Goal: Task Accomplishment & Management: Manage account settings

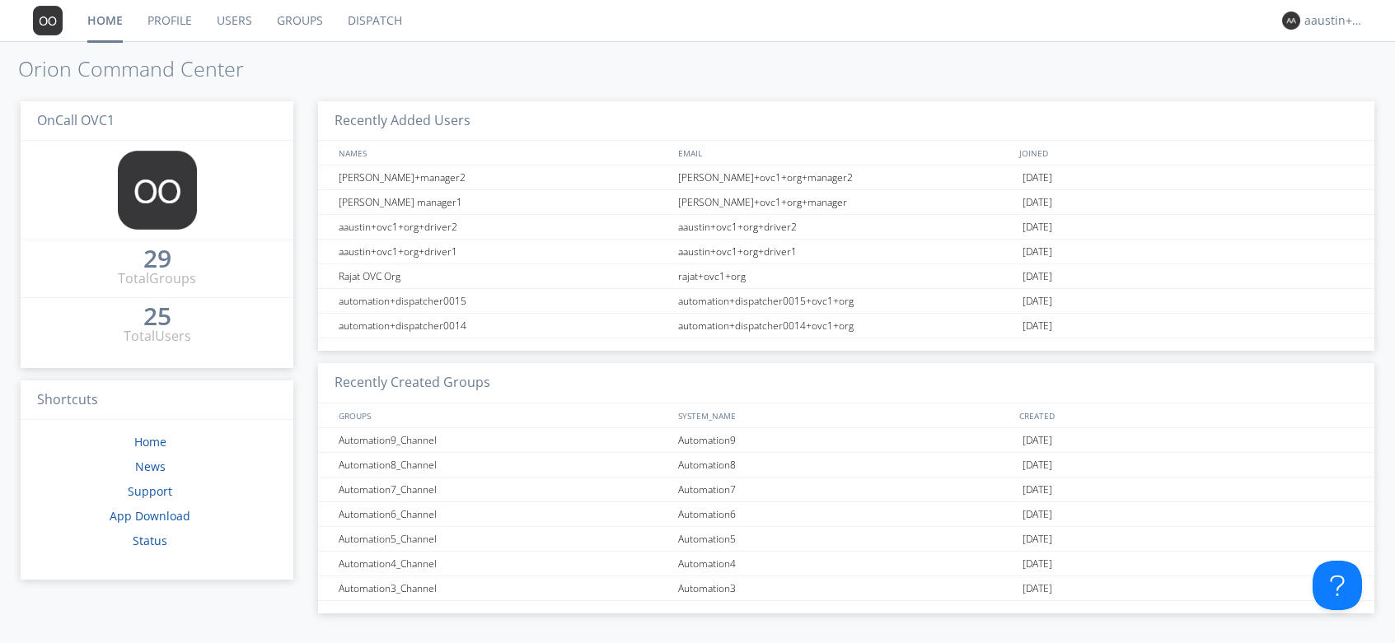
click at [287, 19] on link "Groups" at bounding box center [299, 20] width 71 height 41
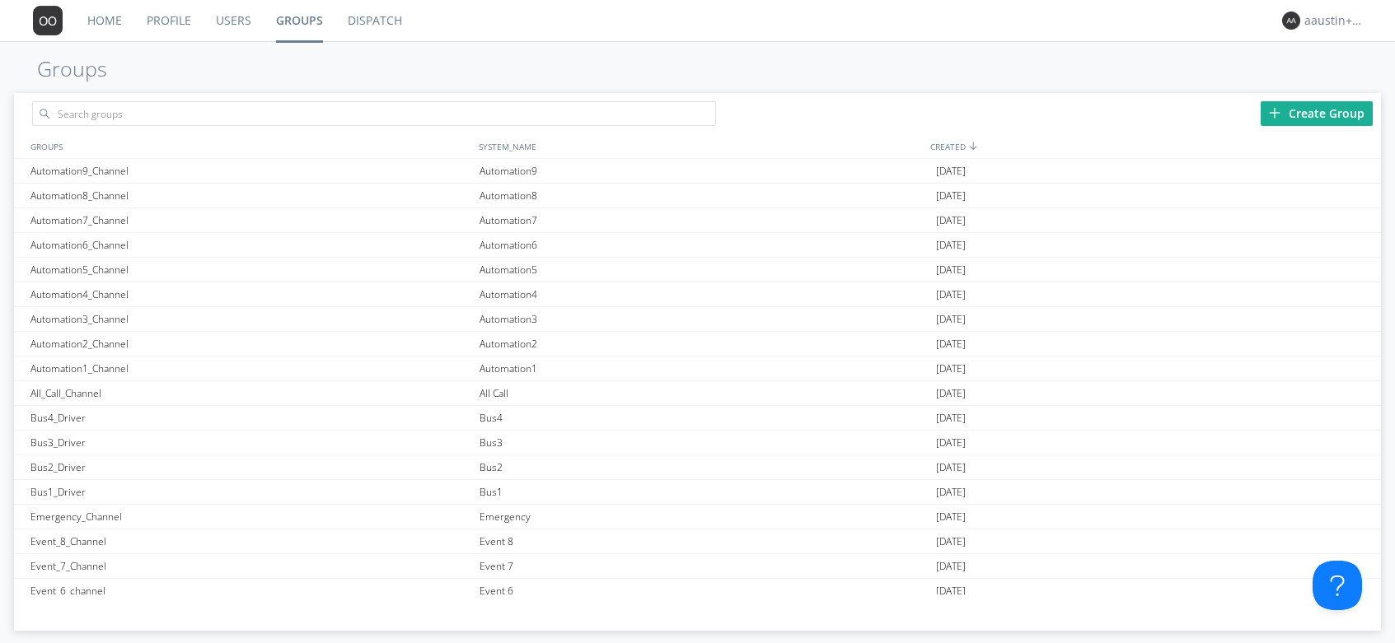
click at [1284, 116] on div "Create Group" at bounding box center [1316, 113] width 112 height 25
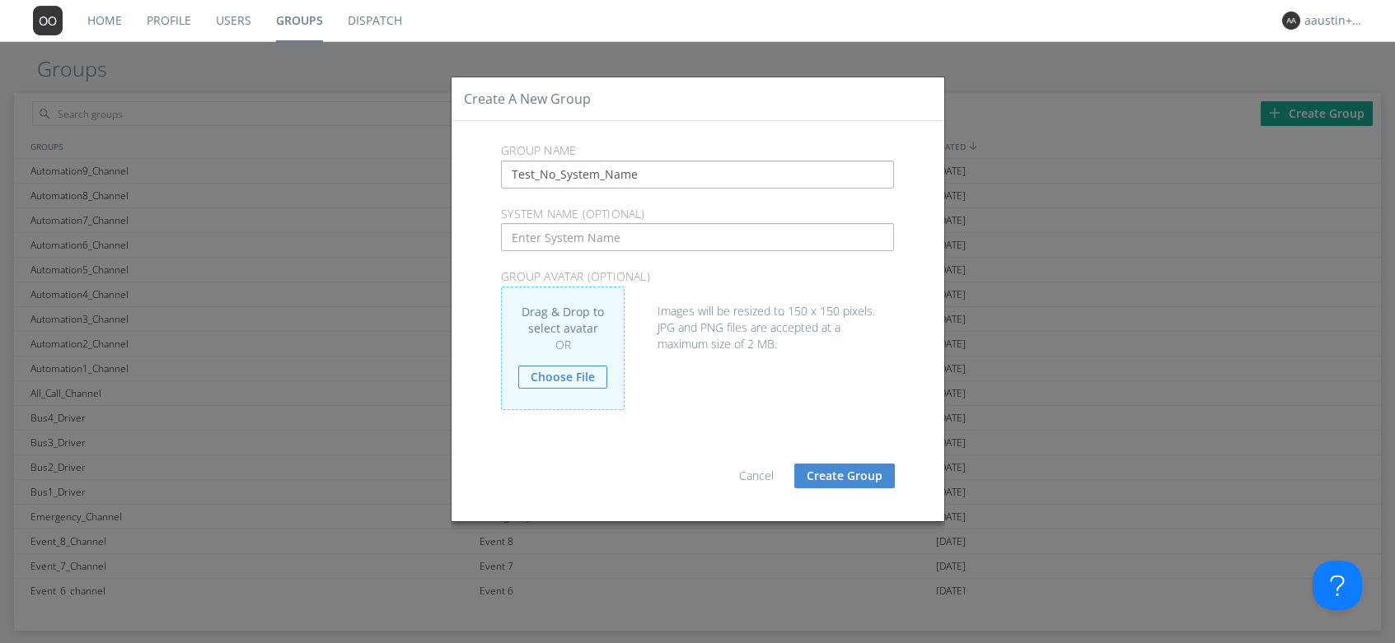
type input "Test_No_System_Name"
click at [872, 472] on button "Create Group" at bounding box center [844, 476] width 100 height 25
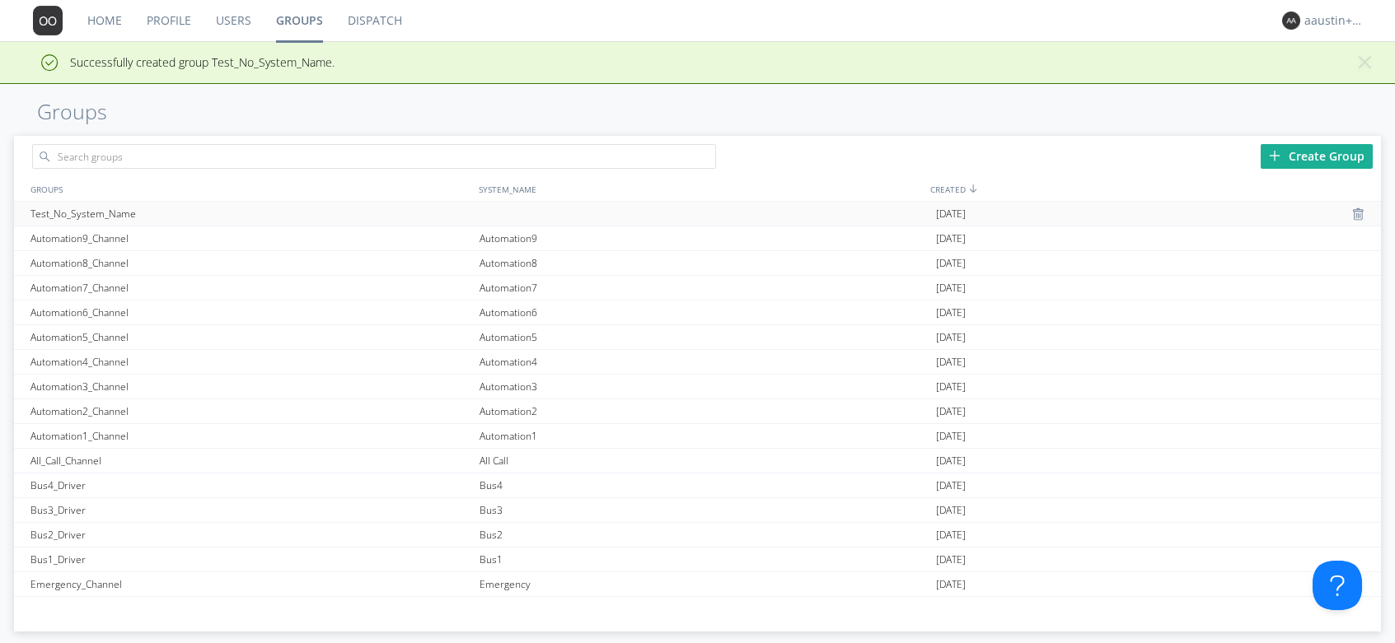
click at [525, 215] on div at bounding box center [703, 214] width 456 height 24
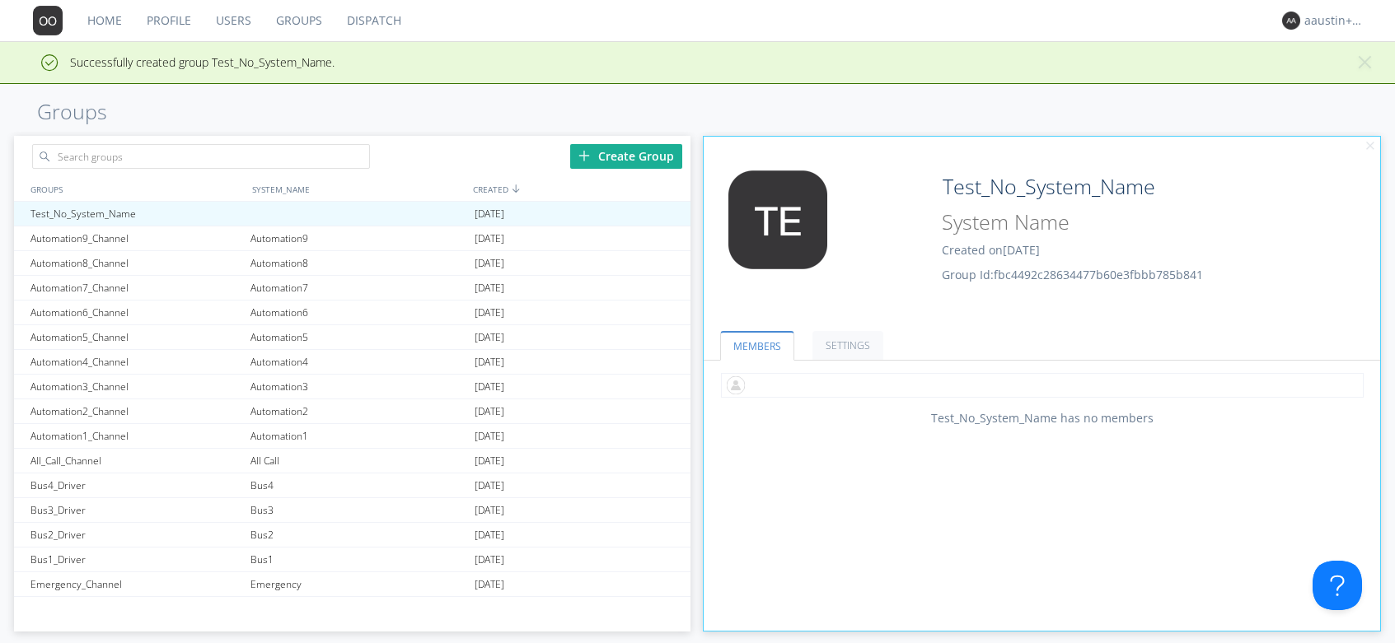
click at [829, 381] on input "text" at bounding box center [1042, 385] width 643 height 25
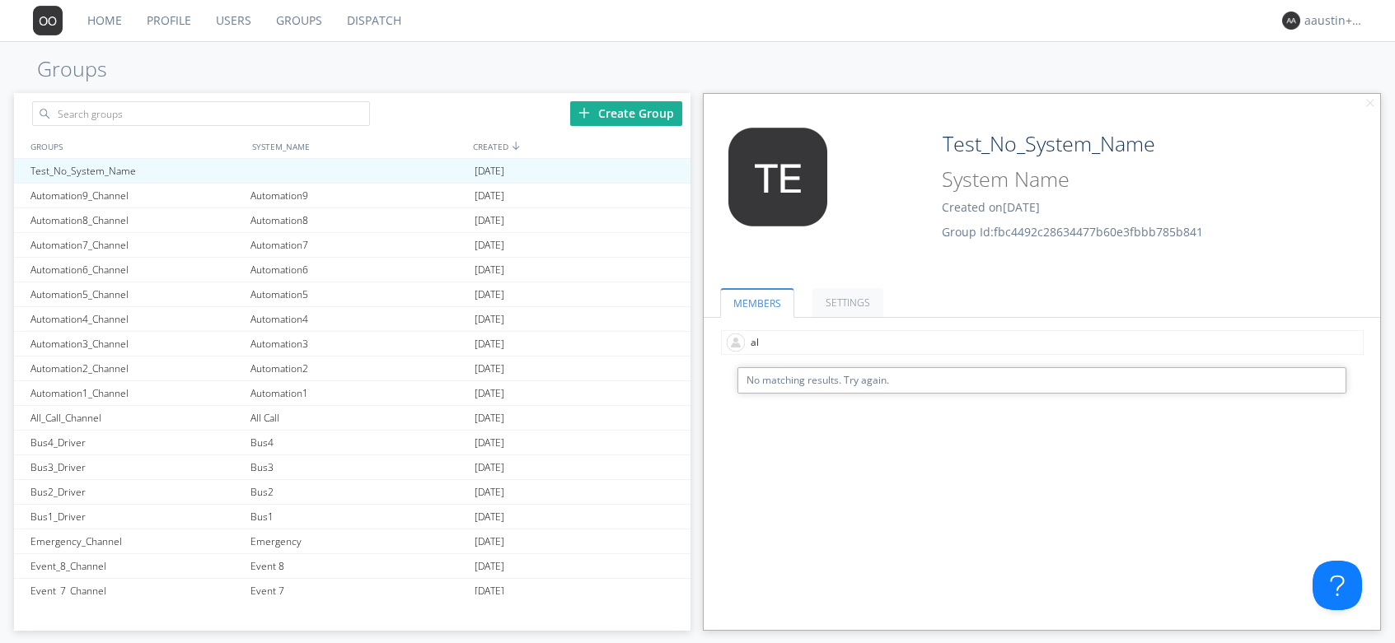
type input "a"
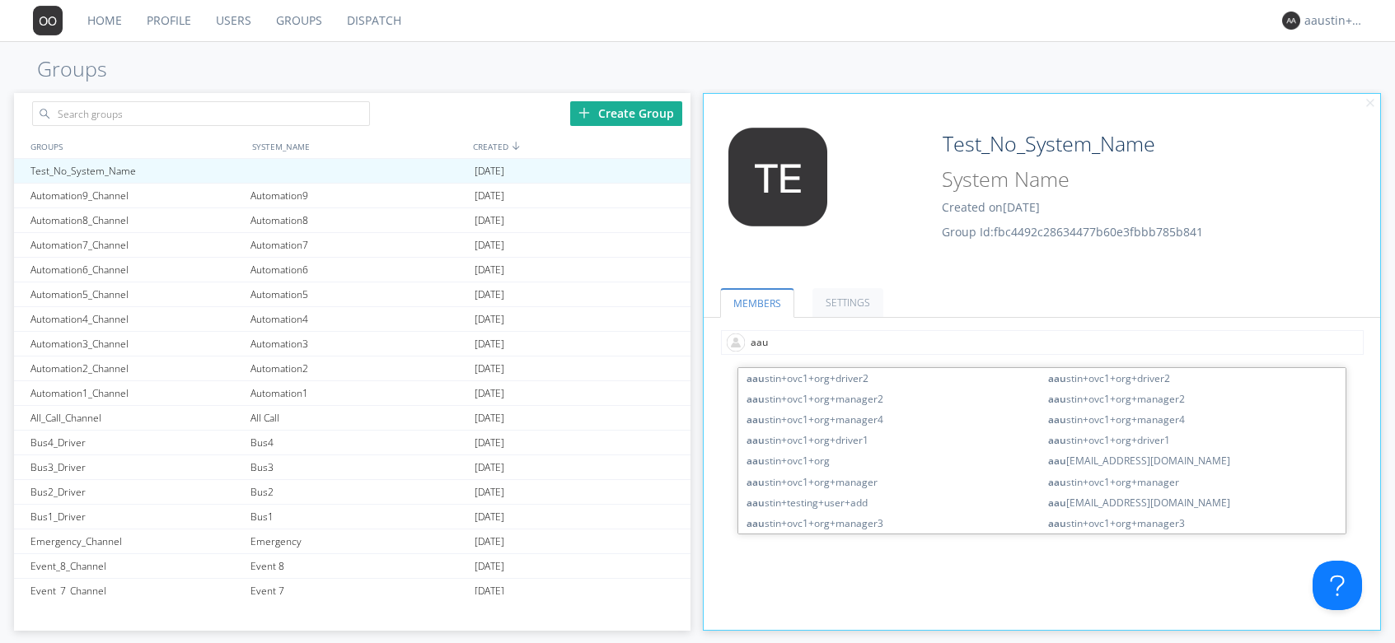
type input "aaus"
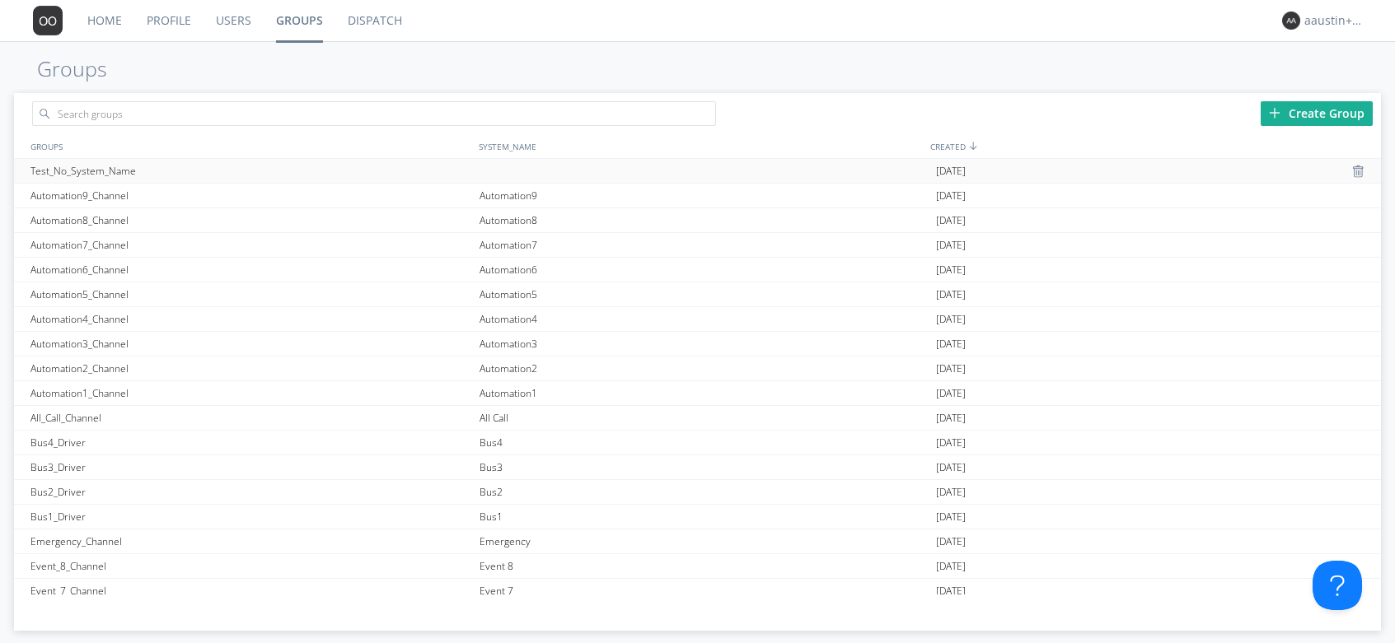
click at [276, 160] on div "Test_No_System_Name" at bounding box center [250, 171] width 449 height 24
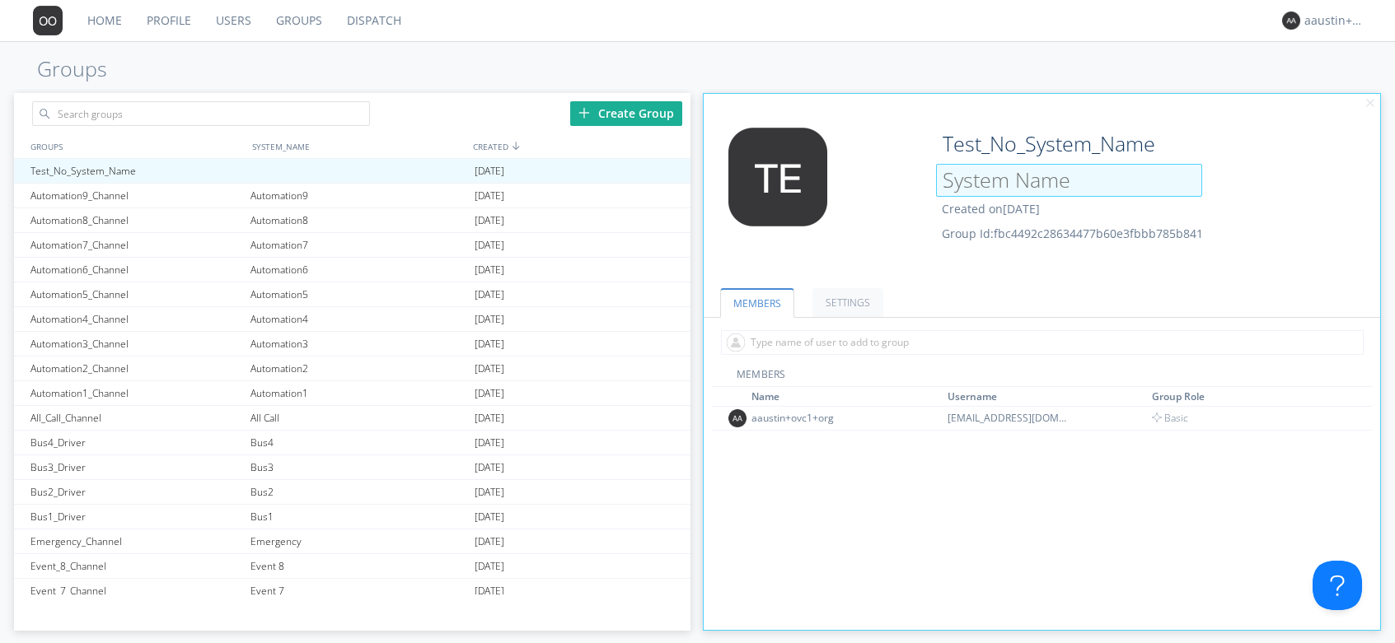
click at [1022, 186] on input at bounding box center [1069, 180] width 266 height 33
type input "System Name Added"
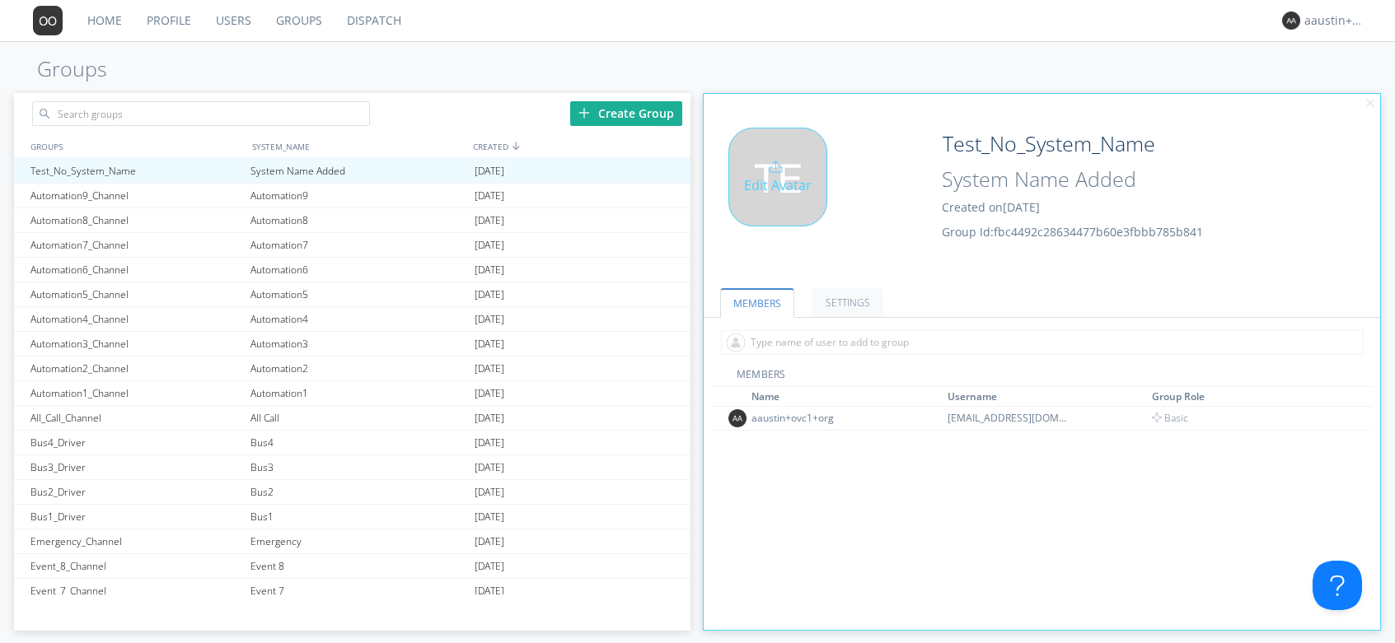
click at [918, 239] on div "Edit Avatar" at bounding box center [816, 198] width 226 height 140
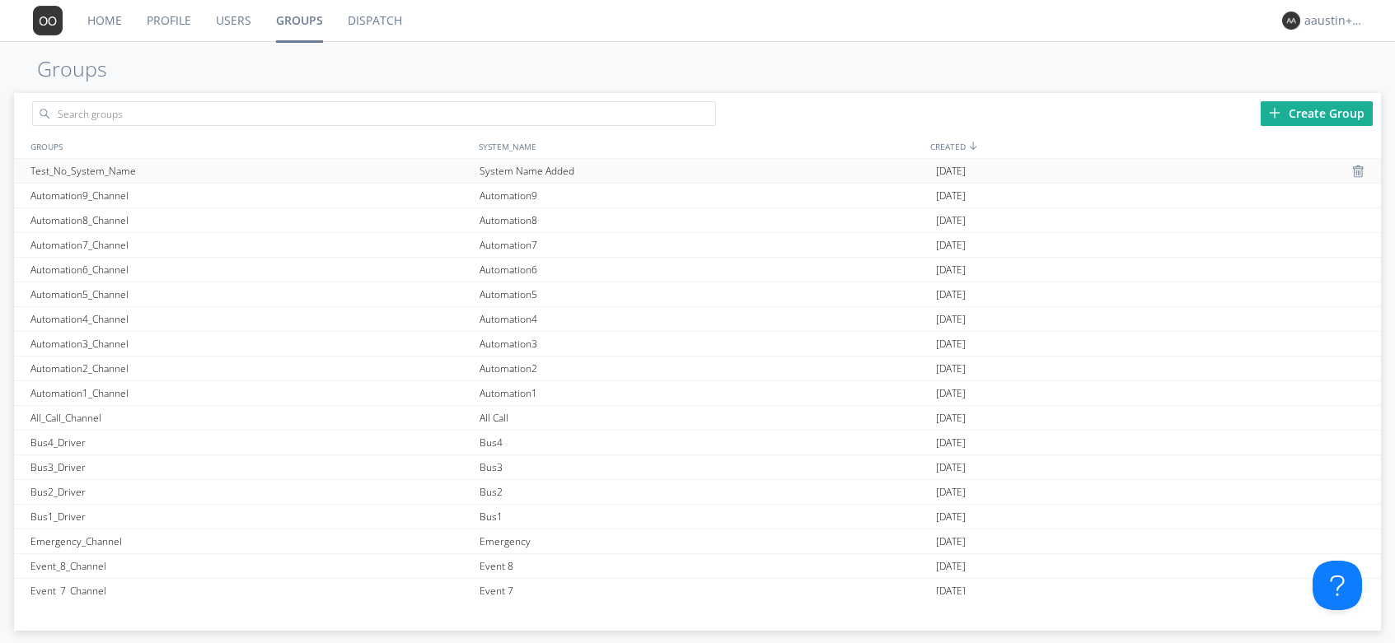
click at [460, 161] on div "Test_No_System_Name" at bounding box center [250, 171] width 449 height 24
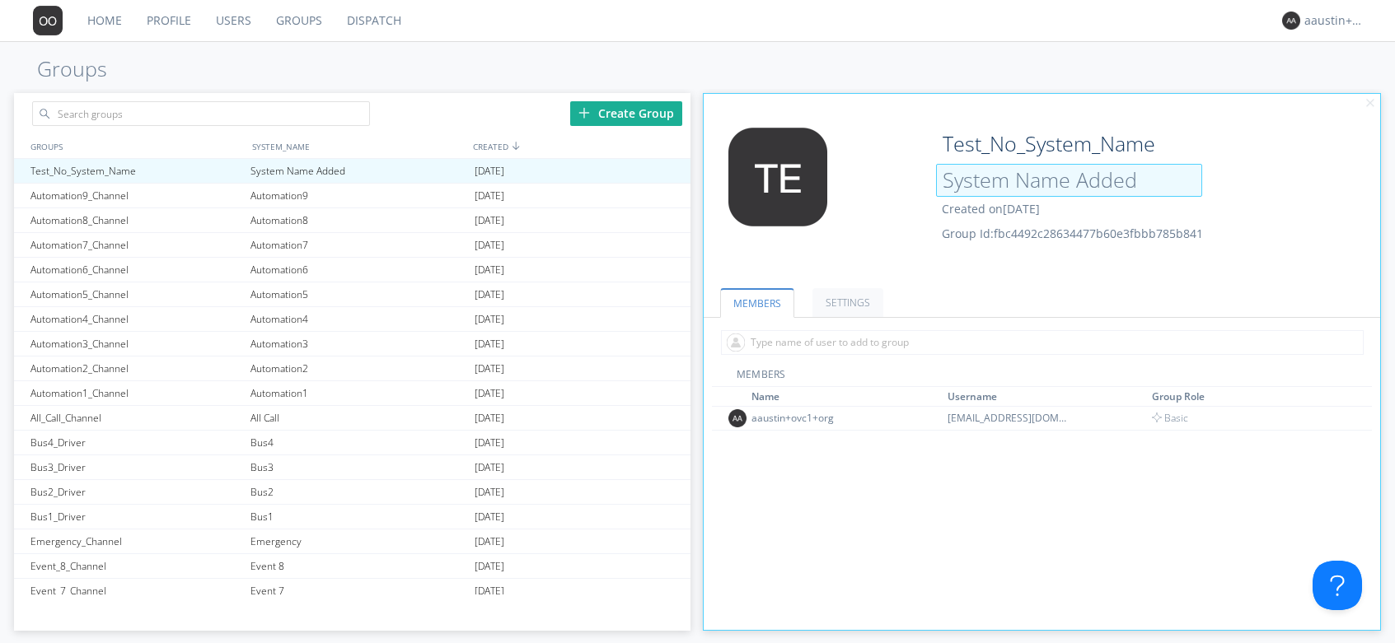
click at [1134, 182] on input "System Name Added" at bounding box center [1069, 180] width 266 height 33
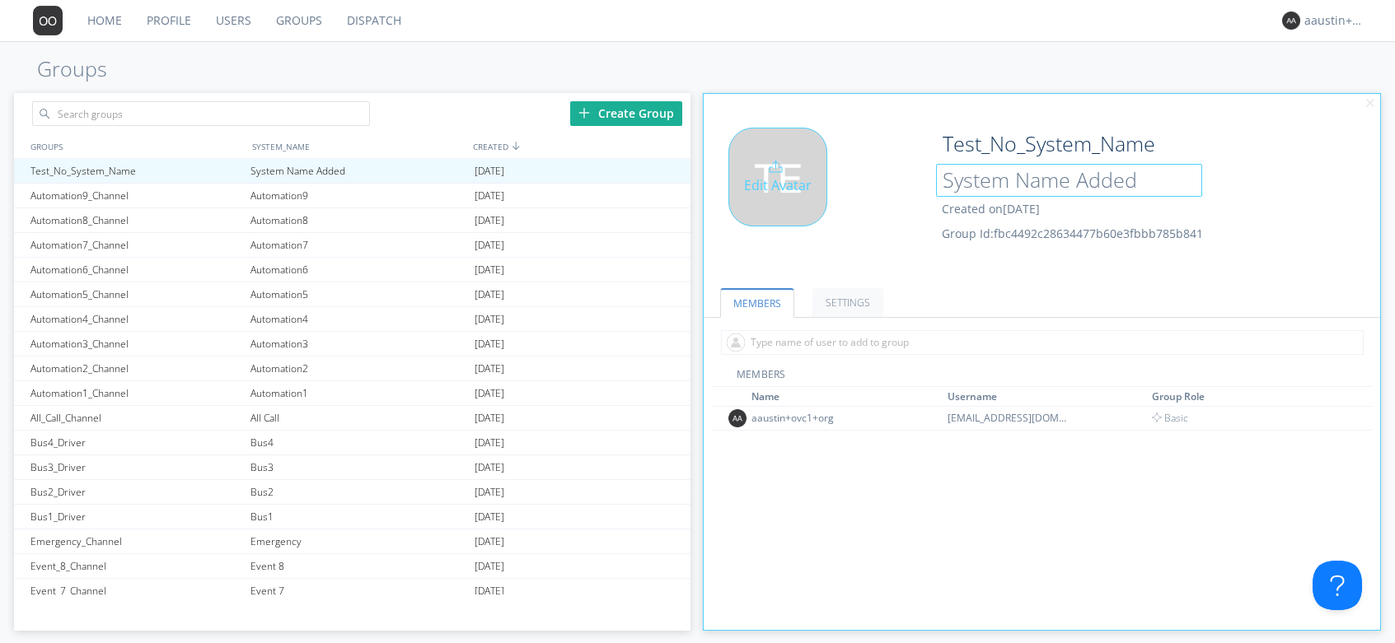
drag, startPoint x: 1134, startPoint y: 182, endPoint x: 904, endPoint y: 179, distance: 230.7
click at [904, 179] on div "Edit Avatar Test_No_System_Name System Name Added Created on 2025-09-11 Group I…" at bounding box center [1041, 197] width 693 height 157
click at [878, 236] on div "Edit Avatar" at bounding box center [816, 198] width 226 height 140
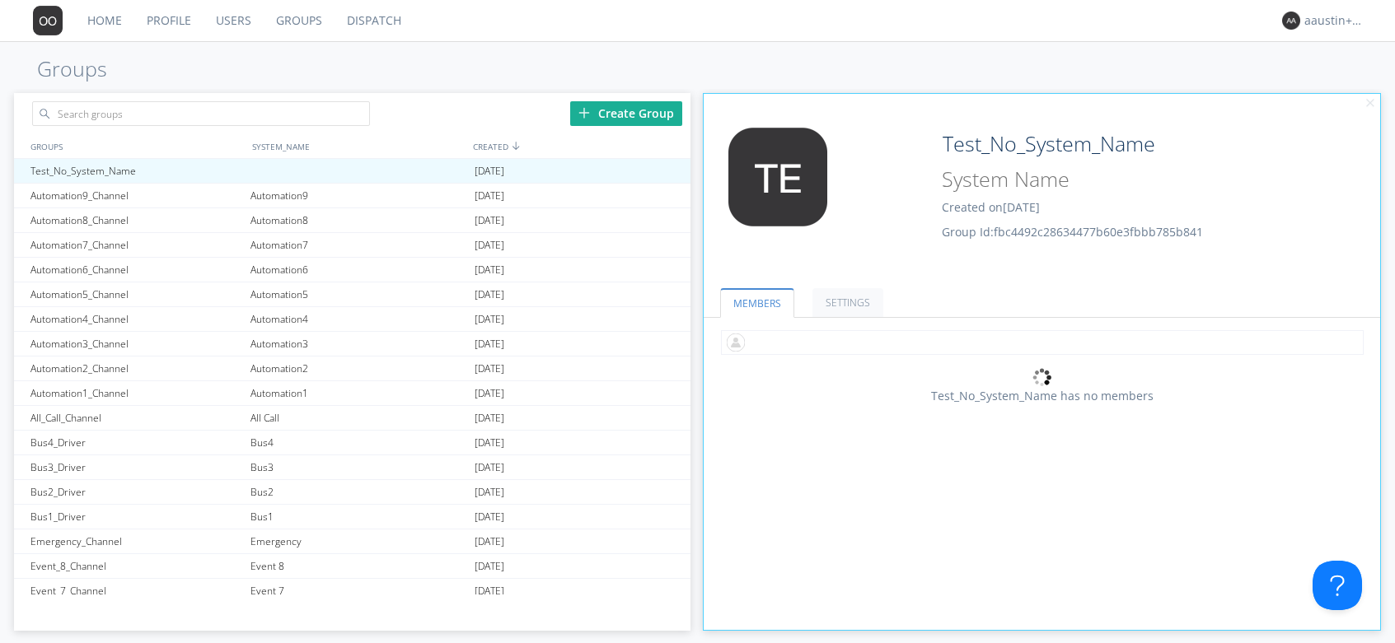
click at [794, 347] on input "text" at bounding box center [1042, 342] width 643 height 25
click at [300, 17] on link "Groups" at bounding box center [299, 20] width 71 height 41
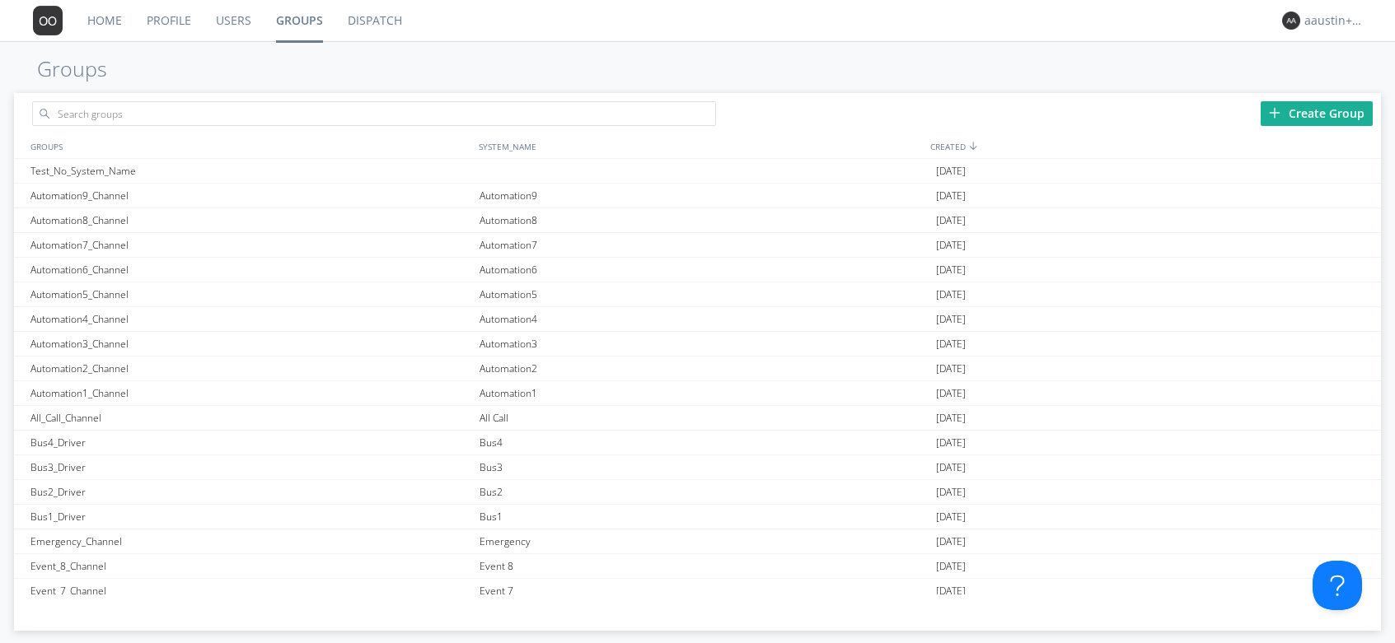
click at [367, 13] on link "Dispatch" at bounding box center [374, 20] width 79 height 41
click at [174, 171] on div "Test_No_System_Name" at bounding box center [250, 171] width 449 height 24
